Goal: Feedback & Contribution: Contribute content

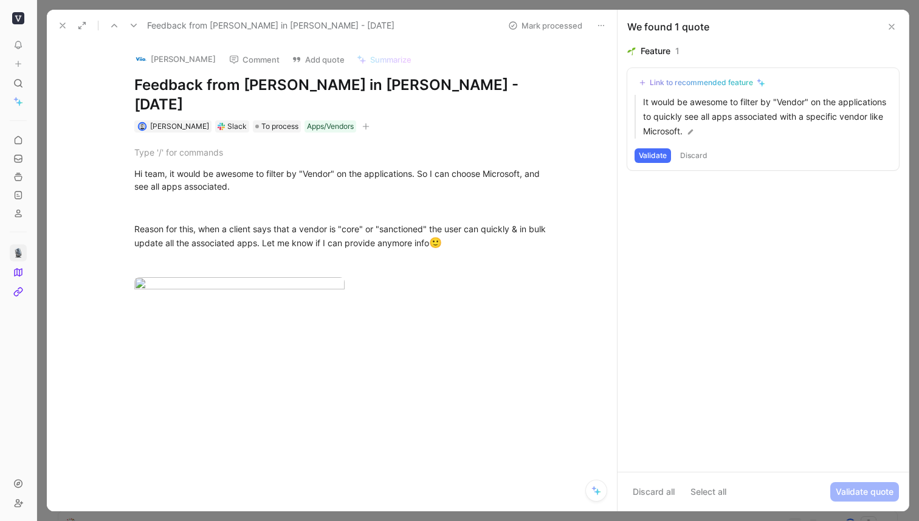
click at [58, 21] on icon at bounding box center [63, 26] width 10 height 10
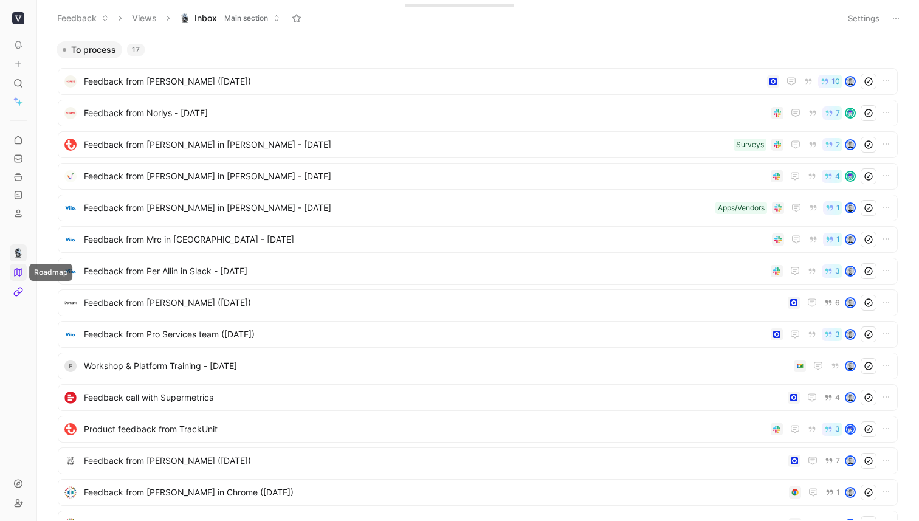
click at [22, 266] on link at bounding box center [18, 272] width 17 height 17
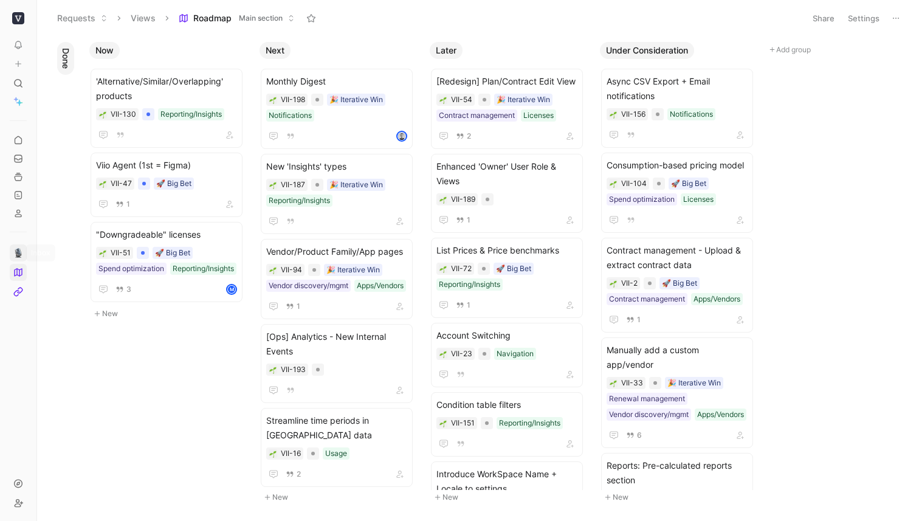
click at [20, 250] on img at bounding box center [18, 253] width 10 height 10
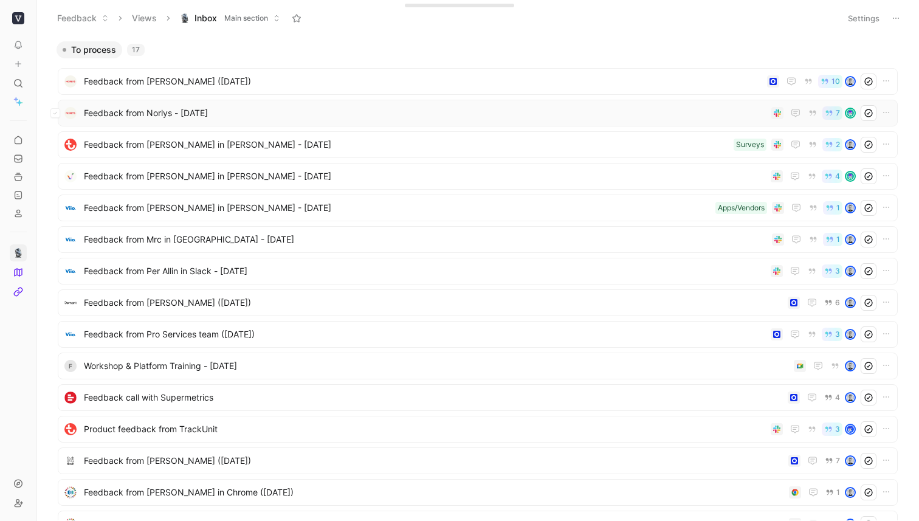
click at [189, 111] on span "Feedback from Norlys - [DATE]" at bounding box center [425, 113] width 682 height 15
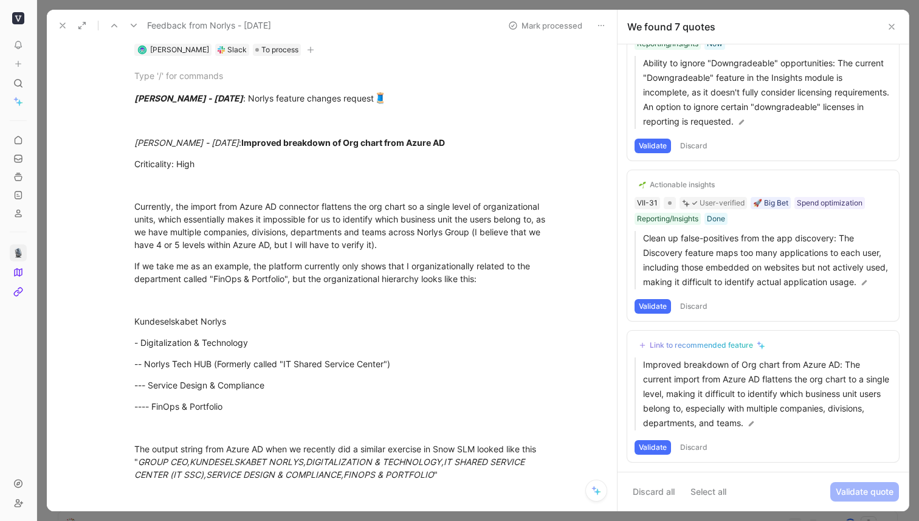
scroll to position [58, 0]
click at [60, 22] on icon at bounding box center [63, 26] width 10 height 10
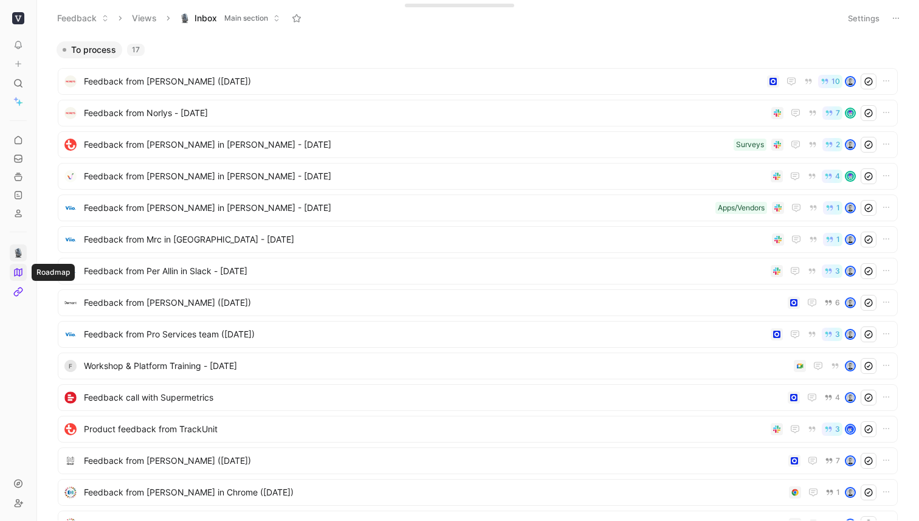
click at [20, 276] on icon at bounding box center [18, 272] width 10 height 10
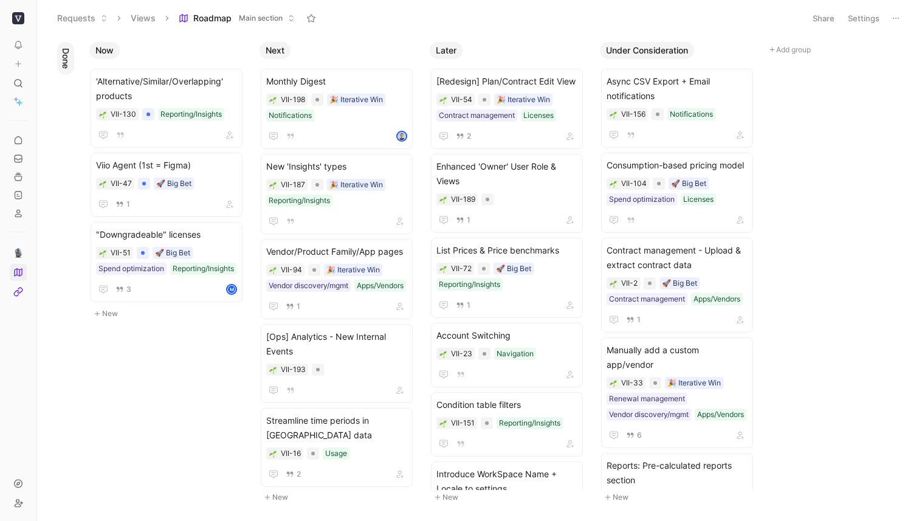
click at [182, 18] on icon at bounding box center [184, 18] width 10 height 10
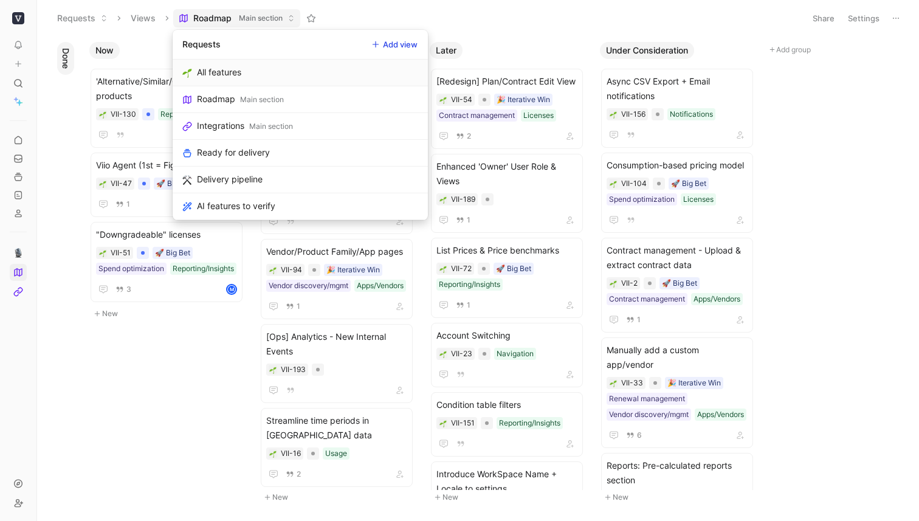
click at [213, 72] on div "All features" at bounding box center [219, 72] width 44 height 15
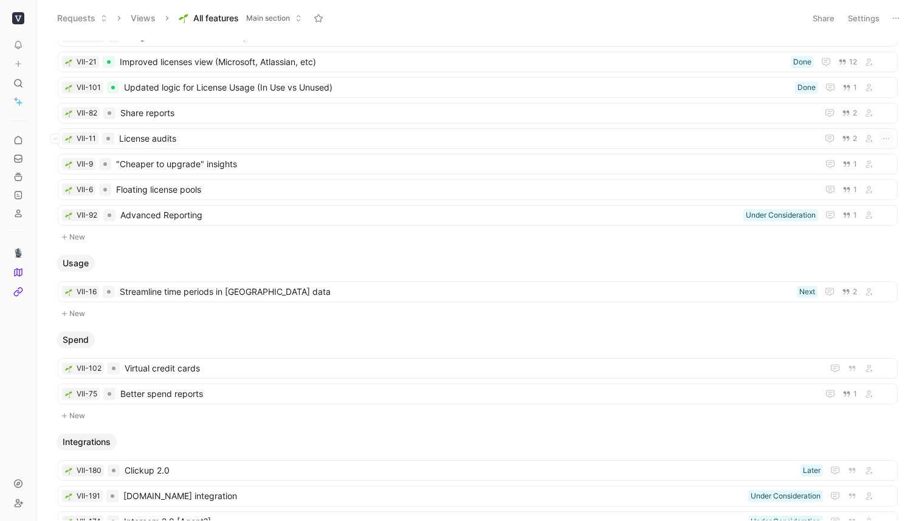
scroll to position [656, 0]
click at [246, 162] on span ""Cheaper to upgrade" insights" at bounding box center [464, 163] width 697 height 15
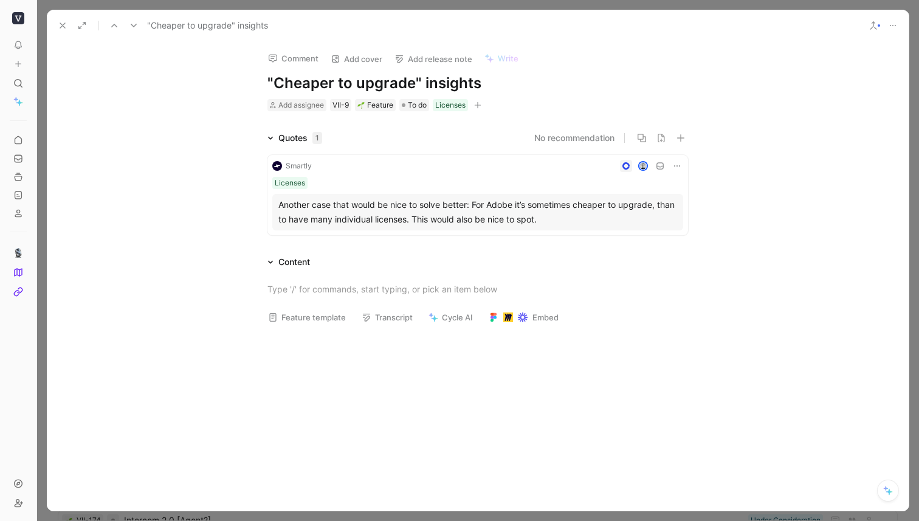
click at [61, 22] on icon at bounding box center [63, 26] width 10 height 10
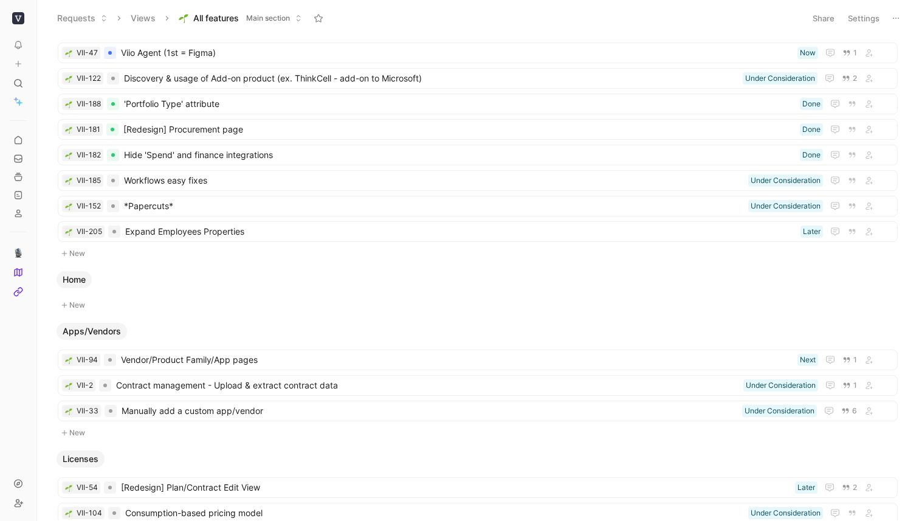
scroll to position [272, 0]
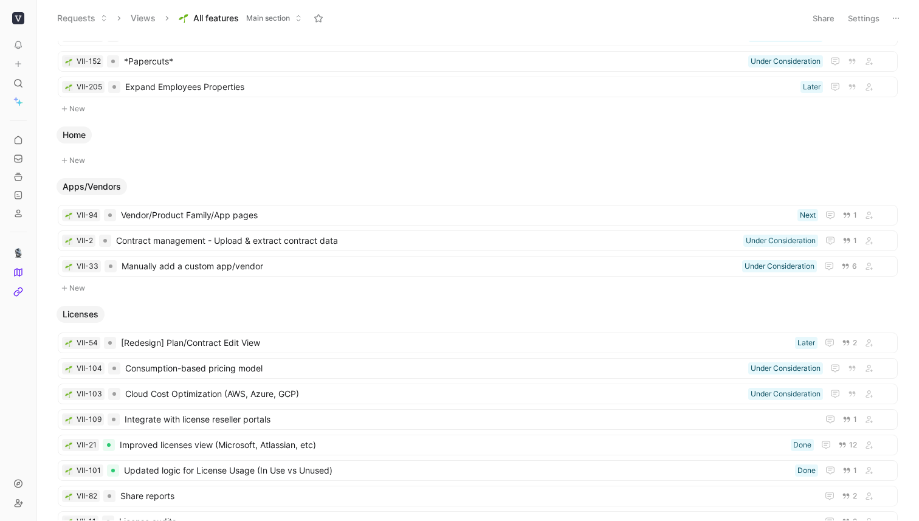
click at [77, 288] on button "New" at bounding box center [478, 288] width 842 height 15
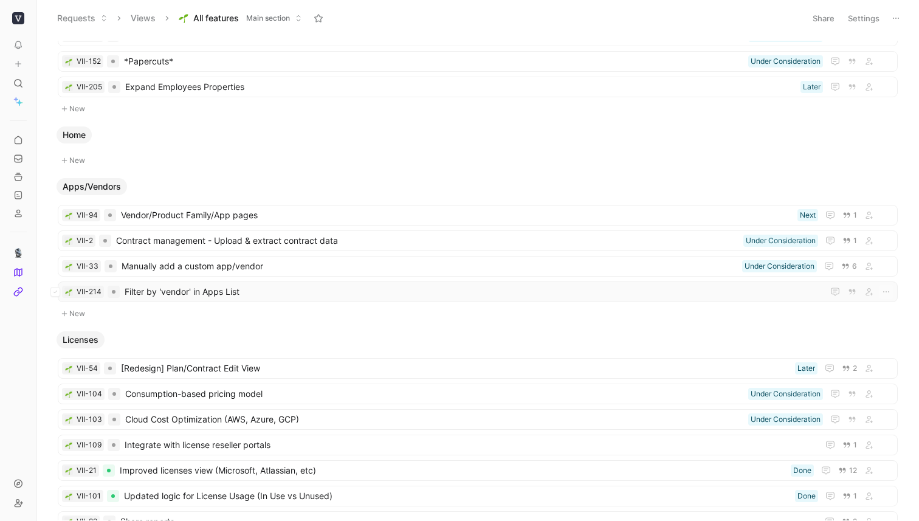
click at [243, 292] on span "Filter by 'vendor' in Apps List" at bounding box center [471, 291] width 693 height 15
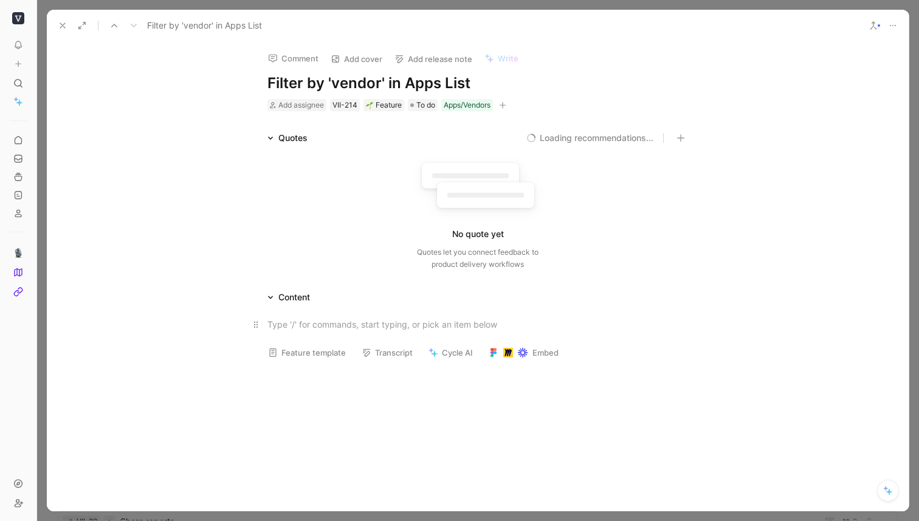
click at [397, 330] on div at bounding box center [477, 324] width 421 height 13
click at [270, 325] on div "Add a filter to allow users to filter by" at bounding box center [477, 324] width 421 height 13
click at [455, 326] on div "Add a filter to allow users to filter by" at bounding box center [484, 322] width 408 height 13
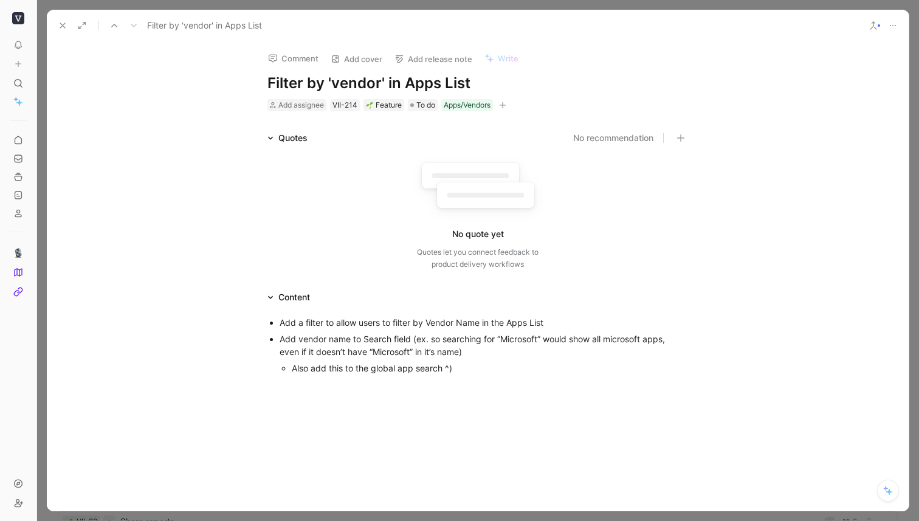
click at [292, 367] on li "Also add this to the global app search ^)" at bounding box center [490, 368] width 396 height 16
click at [362, 448] on div at bounding box center [478, 464] width 862 height 156
click at [61, 30] on icon at bounding box center [63, 26] width 10 height 10
